Goal: Complete application form

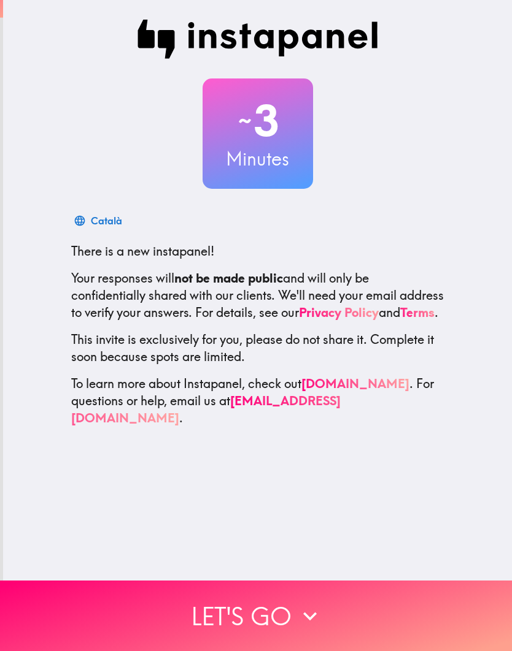
click at [290, 595] on button "Let's go" at bounding box center [256, 616] width 512 height 71
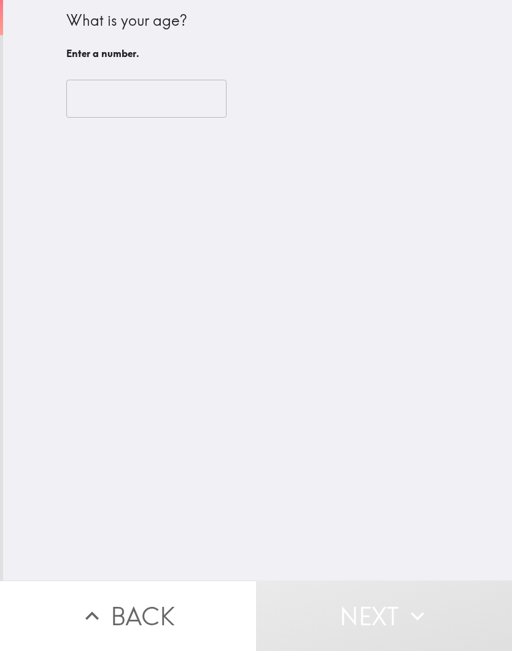
click at [190, 106] on input "number" at bounding box center [146, 99] width 160 height 38
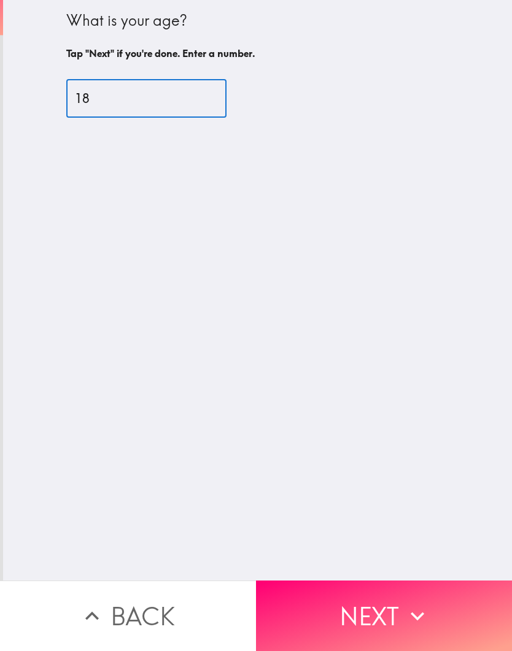
type input "18"
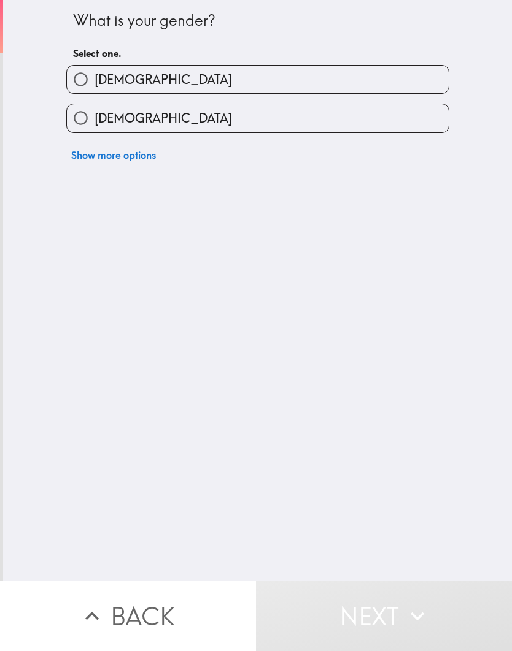
click at [137, 122] on label "[DEMOGRAPHIC_DATA]" at bounding box center [258, 118] width 382 height 28
click at [94, 122] on input "[DEMOGRAPHIC_DATA]" at bounding box center [81, 118] width 28 height 28
radio input "true"
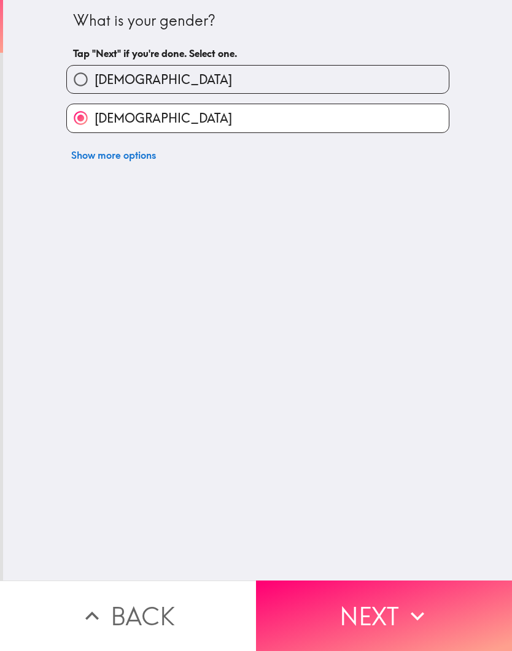
click at [380, 617] on button "Next" at bounding box center [384, 616] width 256 height 71
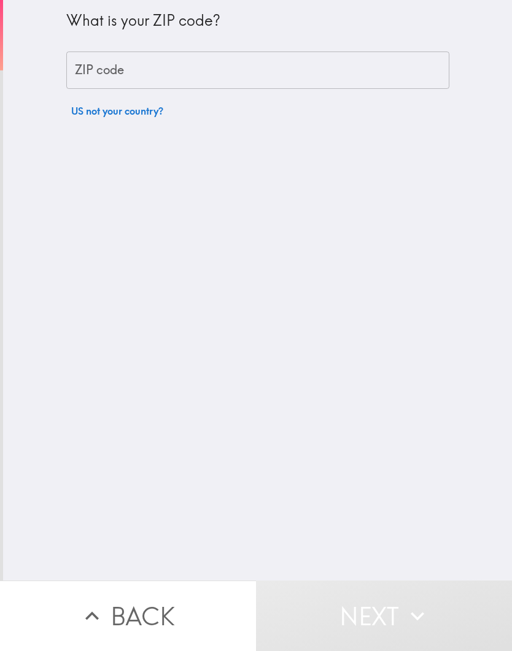
click at [285, 65] on input "ZIP code" at bounding box center [257, 71] width 383 height 38
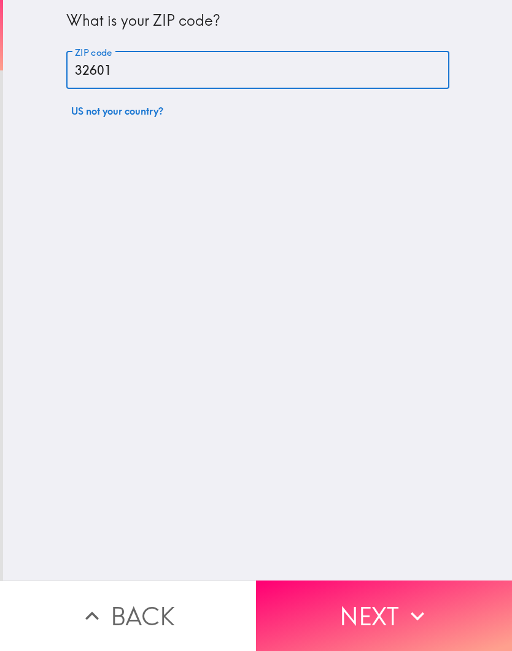
type input "32601"
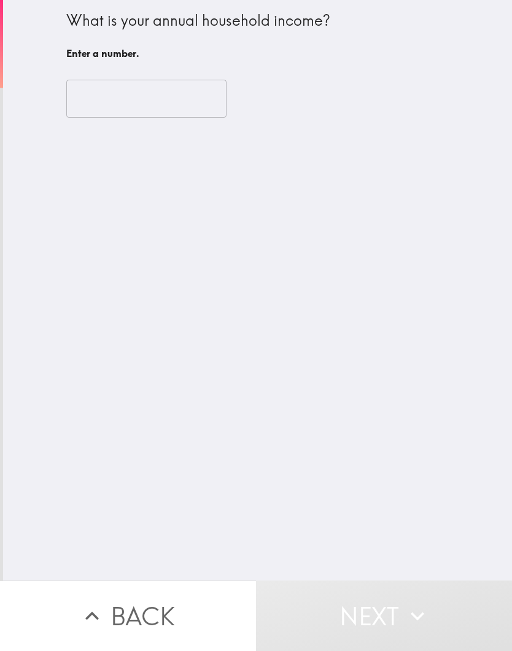
click at [151, 81] on input "number" at bounding box center [146, 99] width 160 height 38
type input "4"
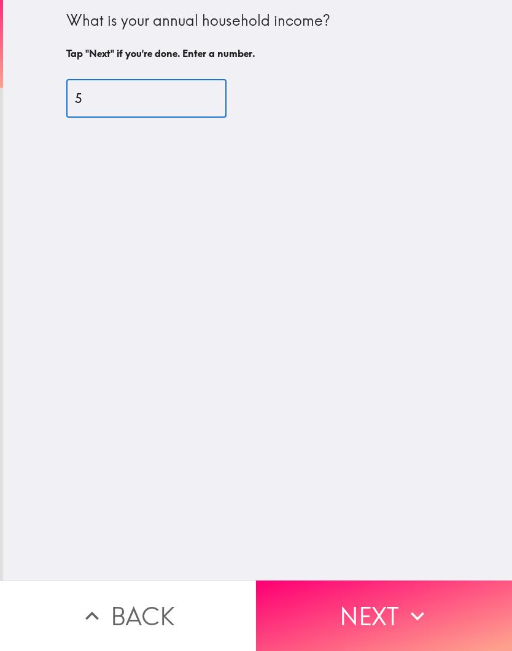
type input "59"
type input "59000"
